Goal: Task Accomplishment & Management: Manage account settings

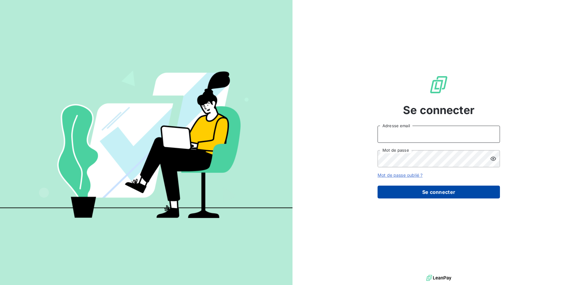
type input "[EMAIL_ADDRESS][PERSON_NAME][DOMAIN_NAME]"
click at [401, 191] on button "Se connecter" at bounding box center [438, 192] width 122 height 13
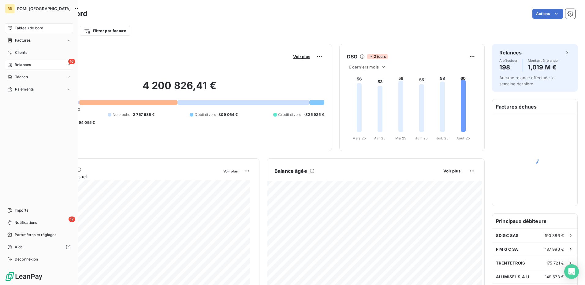
click at [33, 61] on div "16 Relances" at bounding box center [39, 65] width 68 height 10
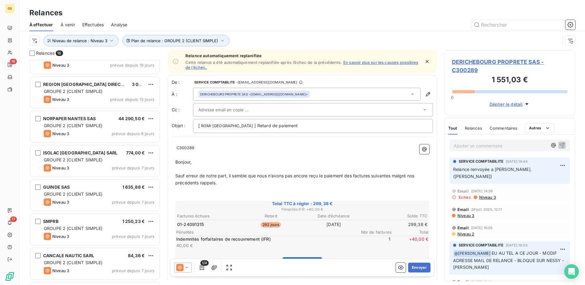
scroll to position [184, 0]
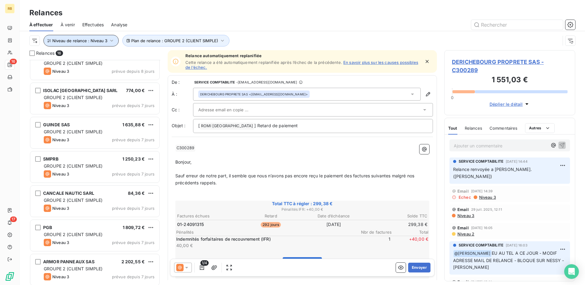
click at [98, 39] on span "Niveau de relance : Niveau 3" at bounding box center [79, 40] width 55 height 5
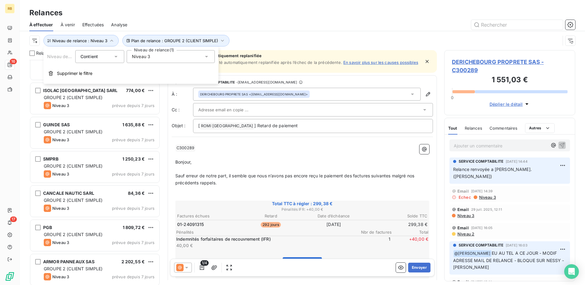
click at [183, 56] on div "Niveau 3" at bounding box center [171, 56] width 88 height 13
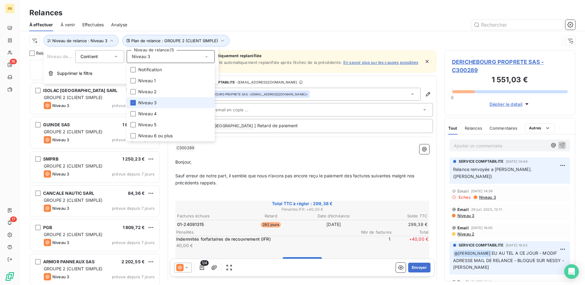
drag, startPoint x: 147, startPoint y: 99, endPoint x: 145, endPoint y: 93, distance: 7.2
click at [147, 99] on li "Niveau 3" at bounding box center [171, 102] width 88 height 11
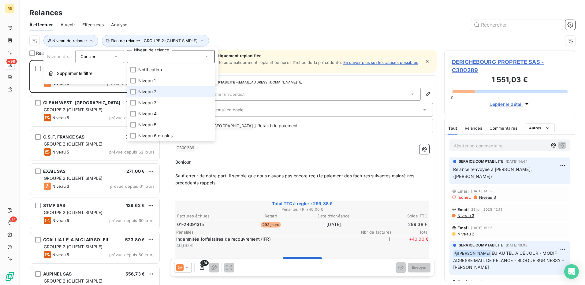
scroll to position [220, 126]
click at [145, 93] on span "Niveau 2" at bounding box center [147, 92] width 18 height 6
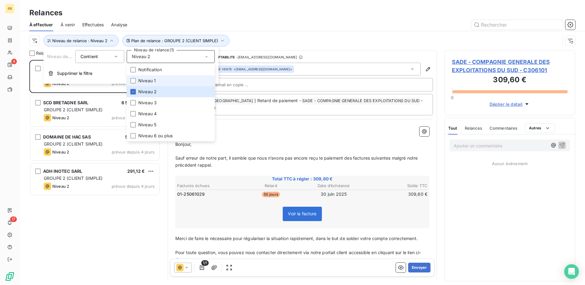
scroll to position [220, 126]
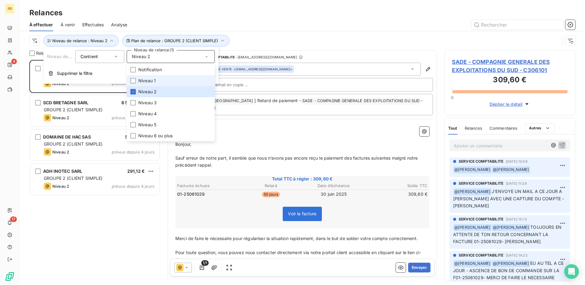
click at [145, 79] on span "Niveau 1" at bounding box center [146, 81] width 17 height 6
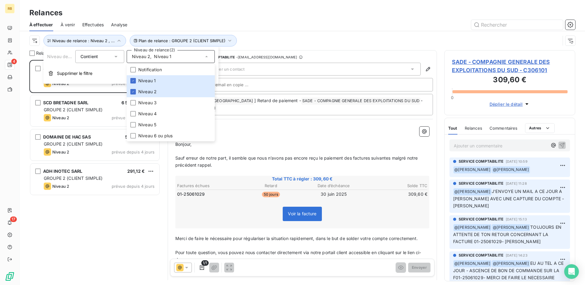
click at [365, 25] on div at bounding box center [355, 25] width 440 height 10
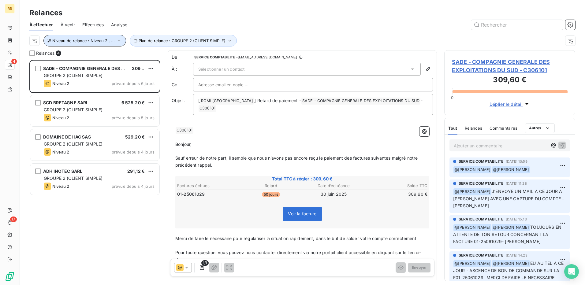
click at [106, 42] on span "Niveau de relance : Niveau 2 , ..." at bounding box center [83, 40] width 62 height 5
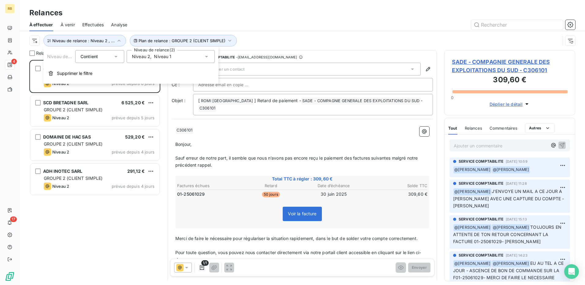
click at [160, 54] on span "Niveau 1" at bounding box center [162, 57] width 17 height 6
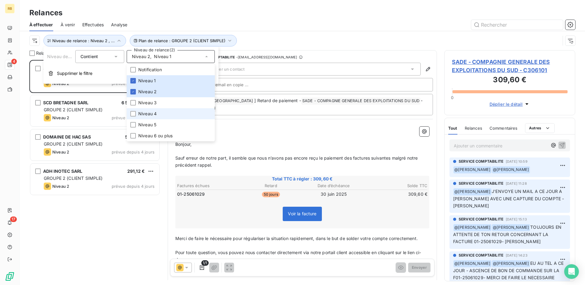
click at [165, 113] on li "Niveau 4" at bounding box center [171, 113] width 88 height 11
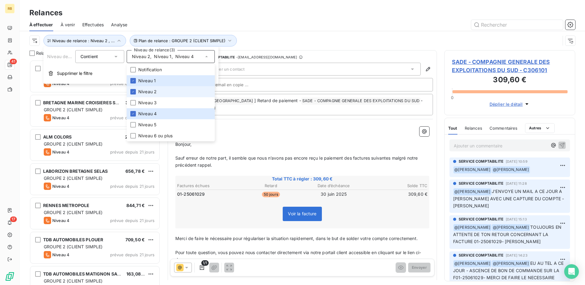
click at [153, 92] on span "Niveau 2" at bounding box center [147, 92] width 18 height 6
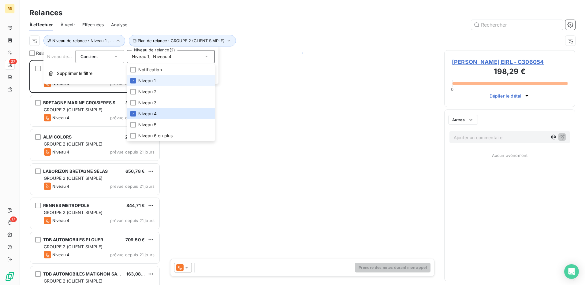
scroll to position [220, 126]
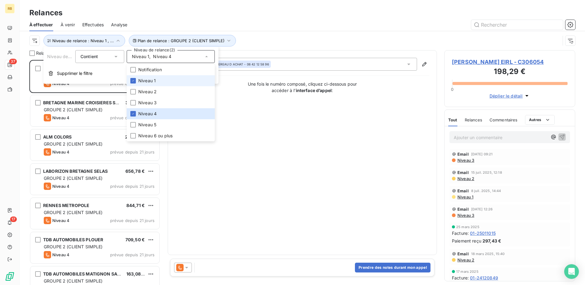
click at [151, 81] on span "Niveau 1" at bounding box center [146, 81] width 17 height 6
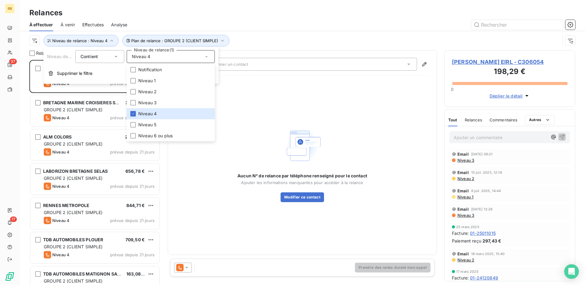
click at [320, 17] on div "Relances" at bounding box center [302, 12] width 565 height 11
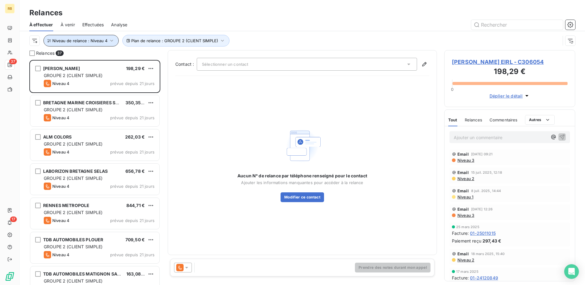
click at [91, 39] on span "Niveau de relance : Niveau 4" at bounding box center [79, 40] width 55 height 5
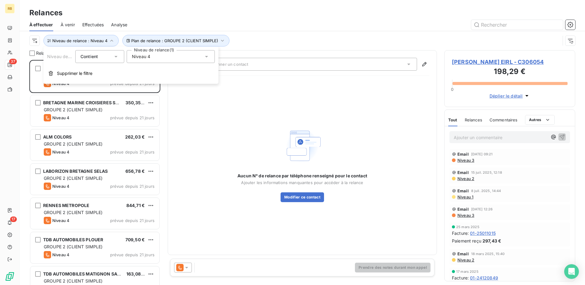
click at [147, 57] on span "Niveau 4" at bounding box center [141, 57] width 18 height 6
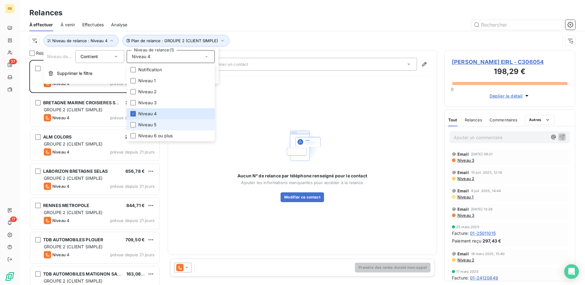
click at [157, 123] on li "Niveau 5" at bounding box center [171, 124] width 88 height 11
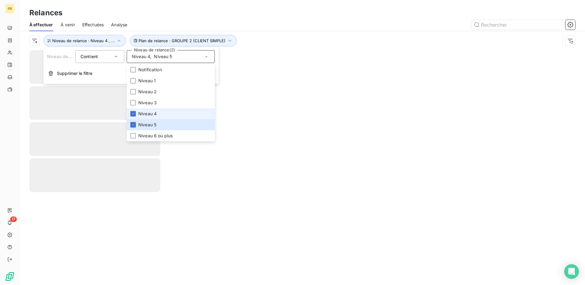
click at [156, 113] on span "Niveau 4" at bounding box center [147, 114] width 18 height 6
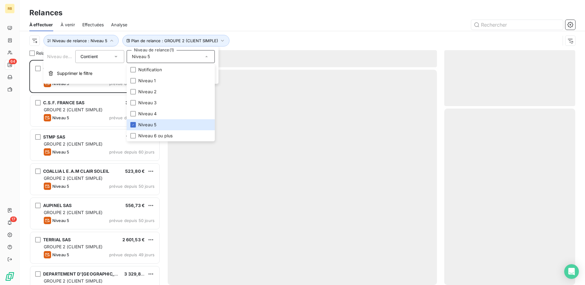
scroll to position [220, 126]
click at [296, 25] on div at bounding box center [355, 25] width 440 height 10
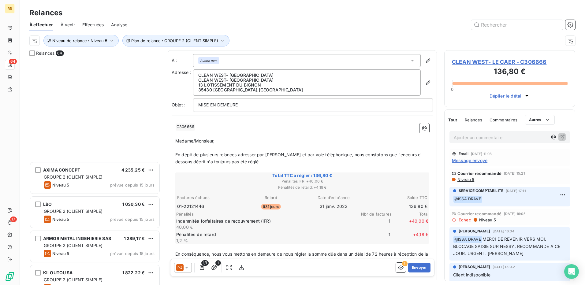
scroll to position [1346, 0]
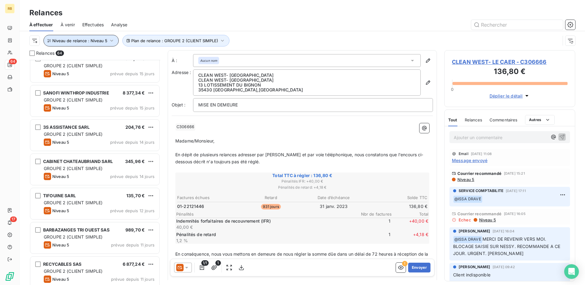
click at [103, 38] on button "Niveau de relance : Niveau 5" at bounding box center [80, 41] width 75 height 12
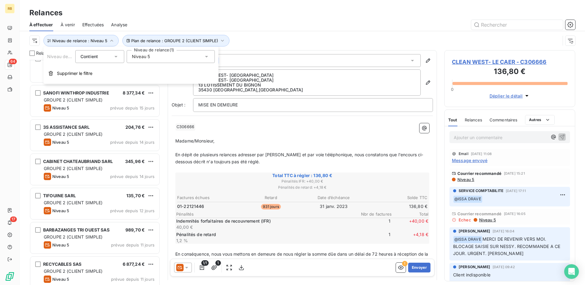
click at [145, 58] on span "Niveau 5" at bounding box center [141, 57] width 18 height 6
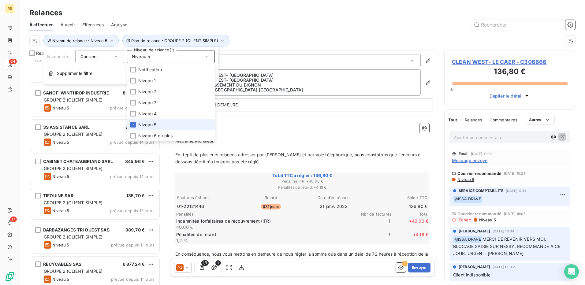
click at [140, 125] on span "Niveau 5" at bounding box center [147, 125] width 18 height 6
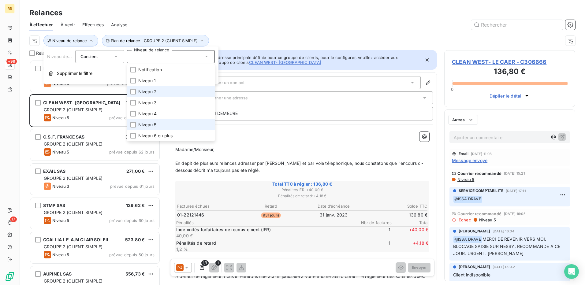
scroll to position [220, 126]
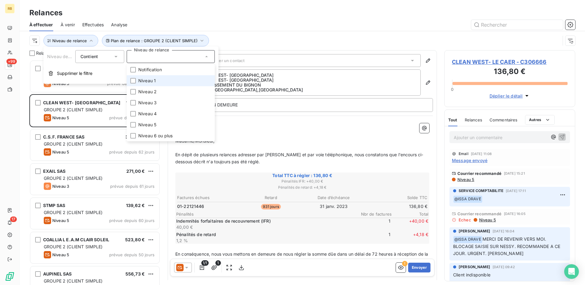
click at [152, 81] on span "Niveau 1" at bounding box center [146, 81] width 17 height 6
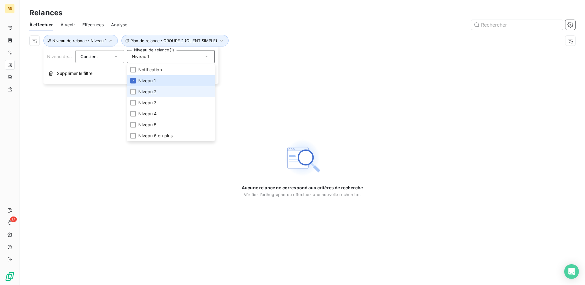
click at [150, 94] on span "Niveau 2" at bounding box center [147, 92] width 18 height 6
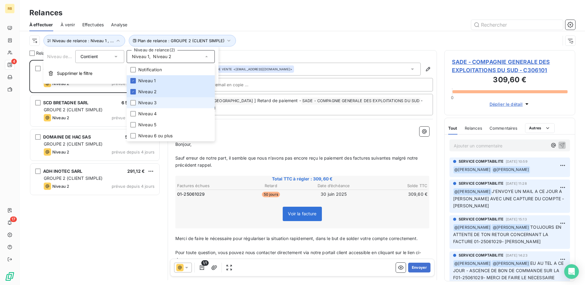
scroll to position [220, 126]
click at [149, 105] on span "Niveau 3" at bounding box center [147, 103] width 18 height 6
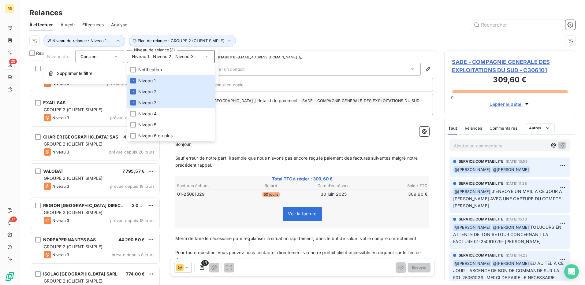
click at [257, 32] on div "Plan de relance : GROUPE 2 (CLIENT SIMPLE) Niveau de relance : Niveau 1 , ..." at bounding box center [302, 40] width 546 height 19
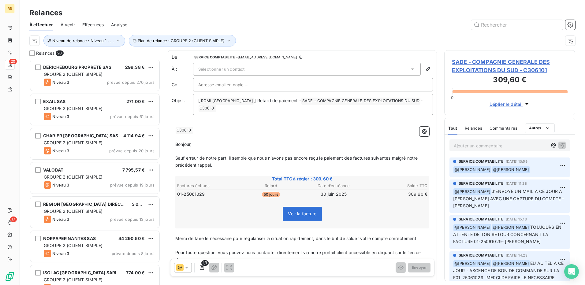
scroll to position [0, 0]
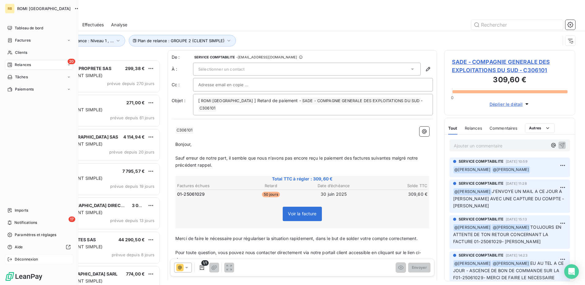
click at [17, 263] on div "Déconnexion" at bounding box center [39, 259] width 68 height 10
